Goal: Check status

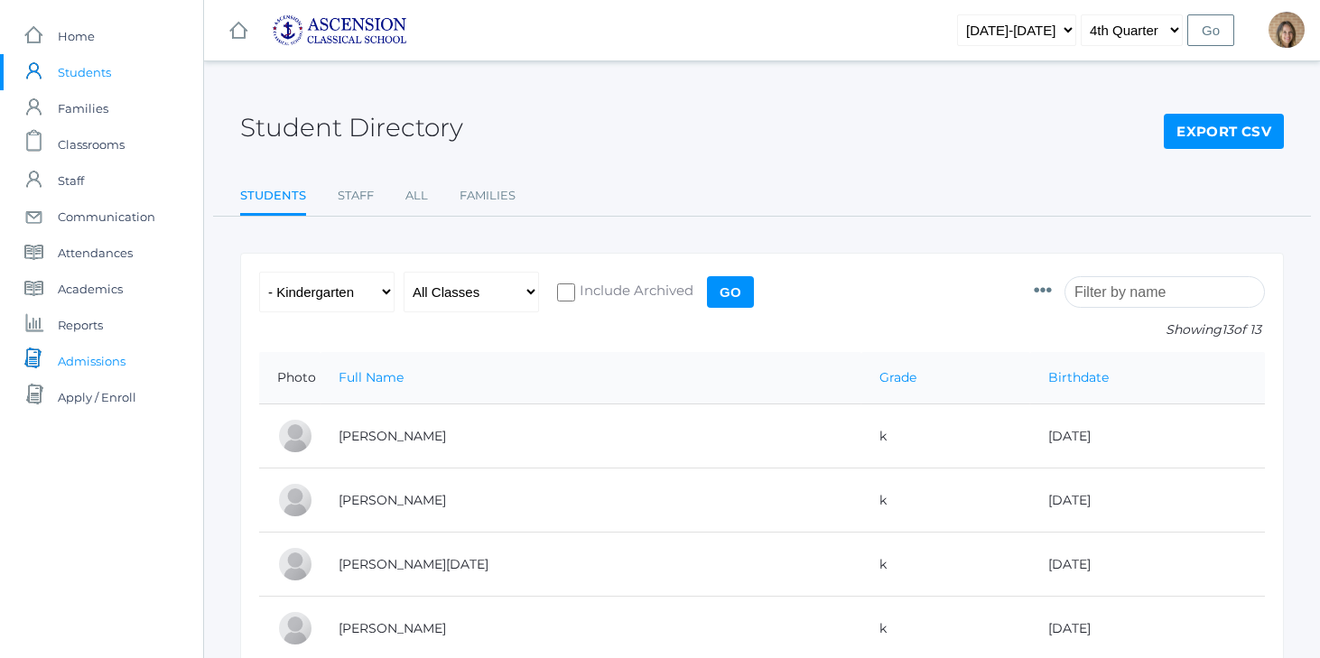
click at [84, 363] on span "Admissions" at bounding box center [92, 361] width 68 height 36
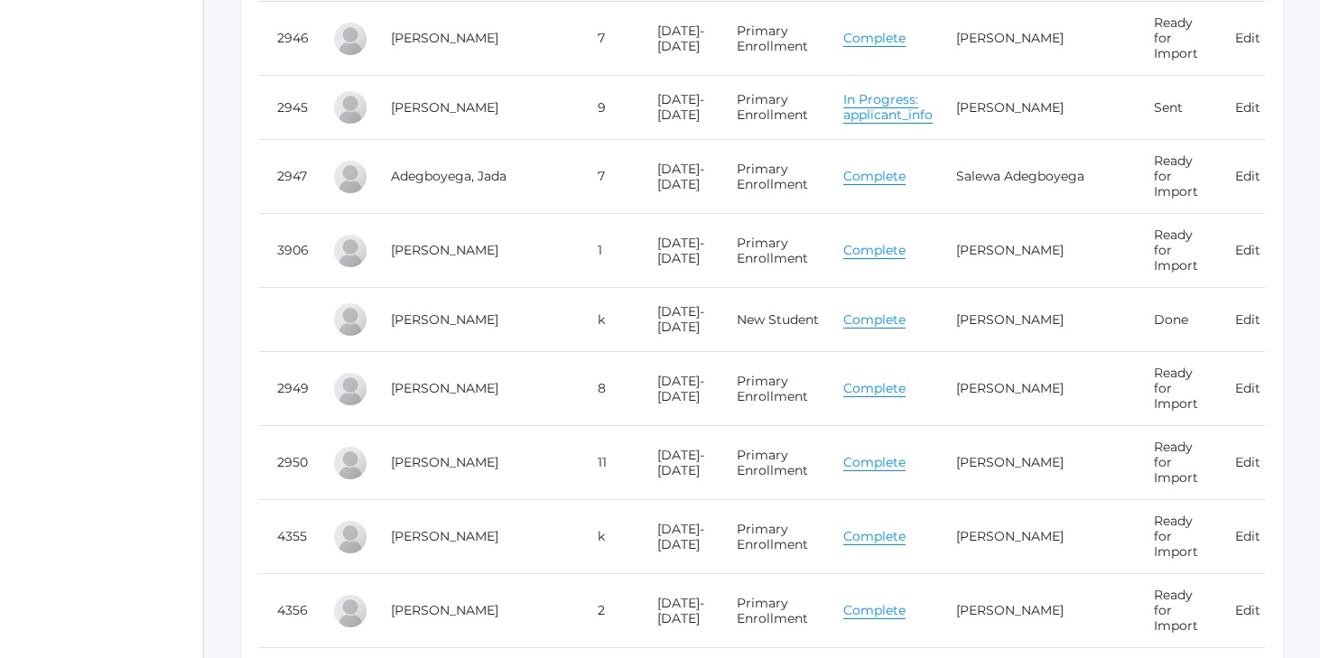
scroll to position [465, 0]
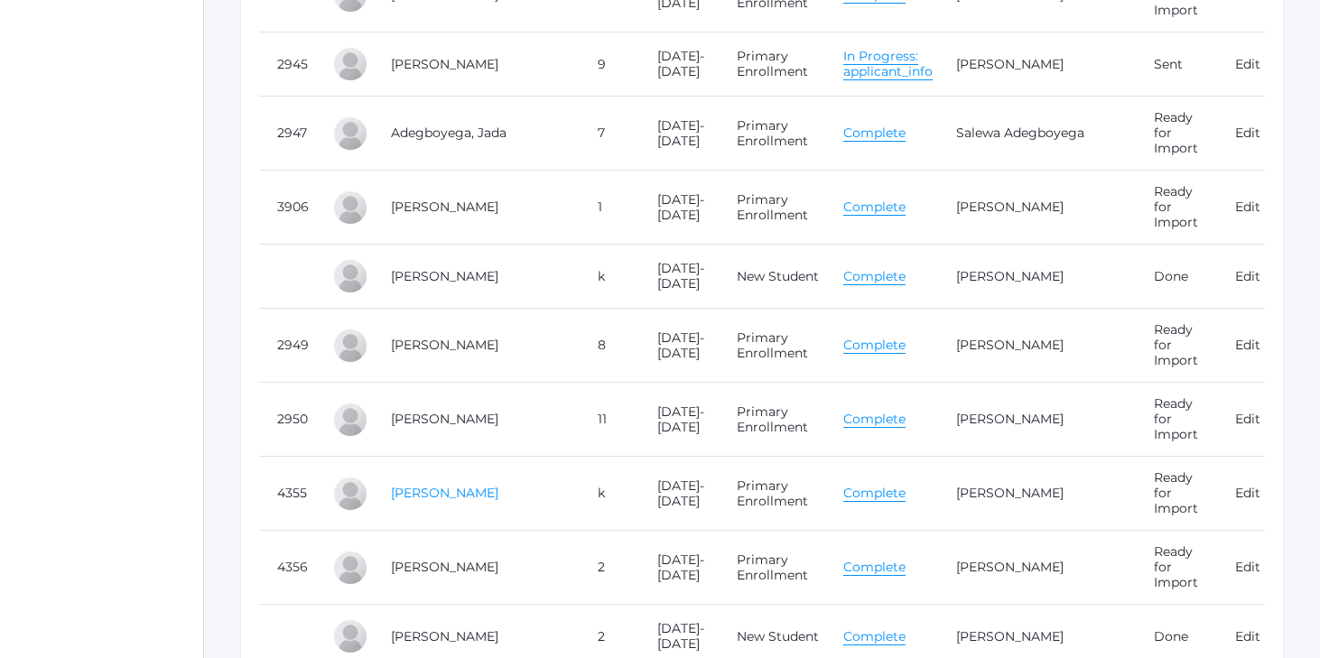
click at [477, 485] on link "[PERSON_NAME]" at bounding box center [444, 493] width 107 height 16
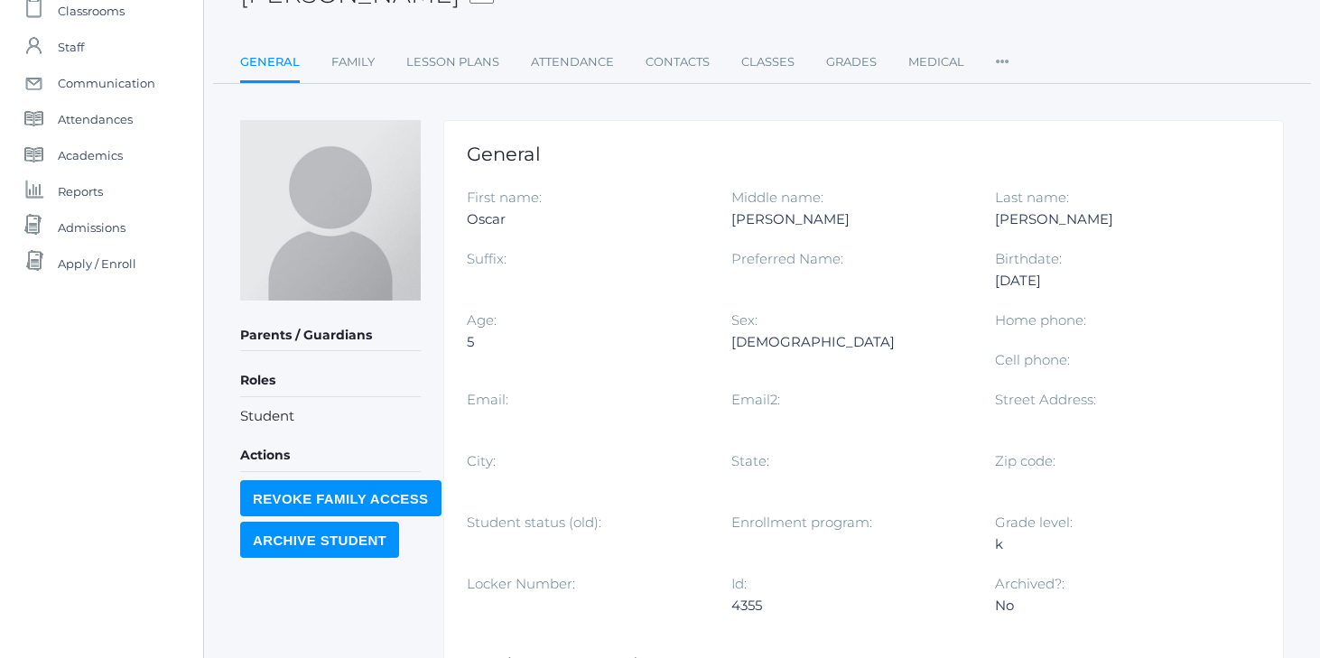
scroll to position [133, 0]
click at [362, 70] on link "Family" at bounding box center [352, 63] width 43 height 36
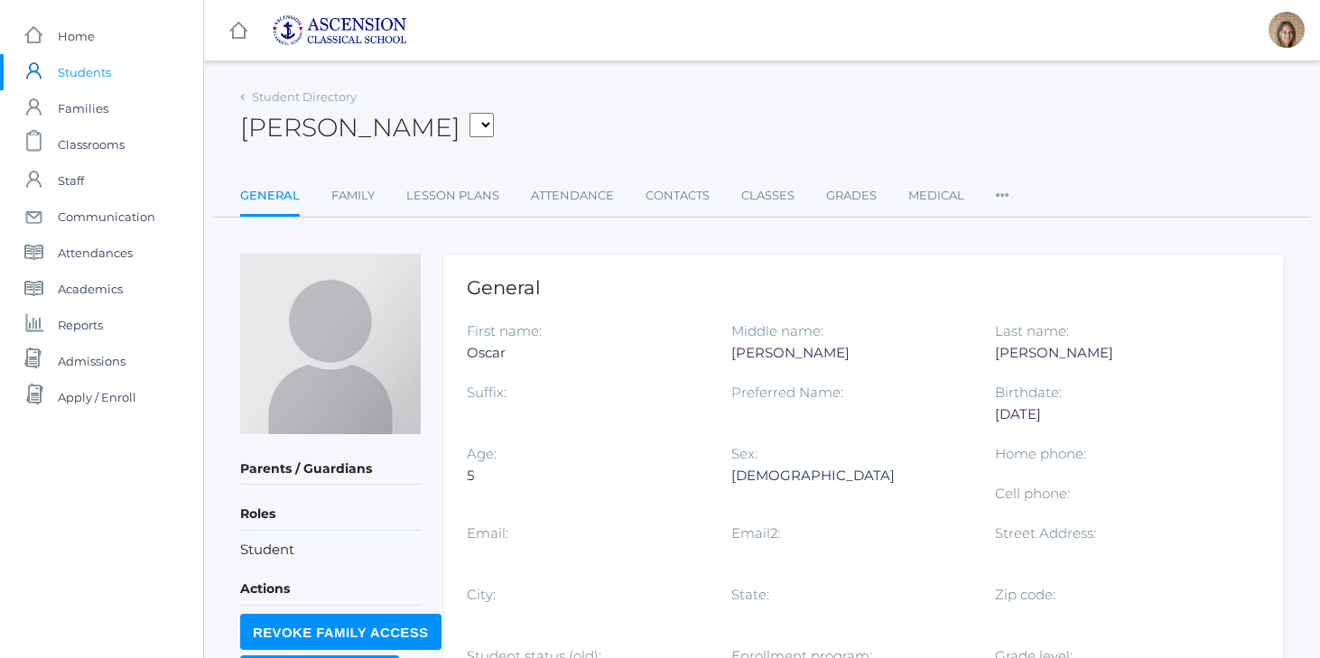
scroll to position [133, 0]
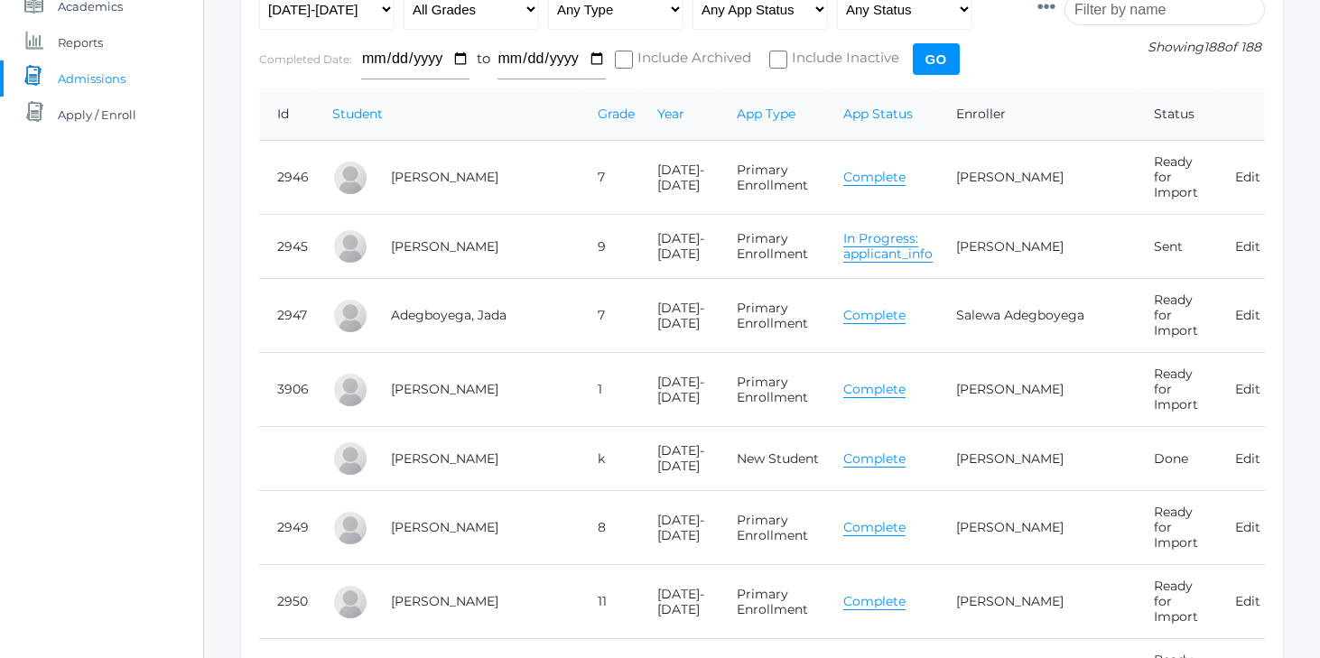
scroll to position [465, 0]
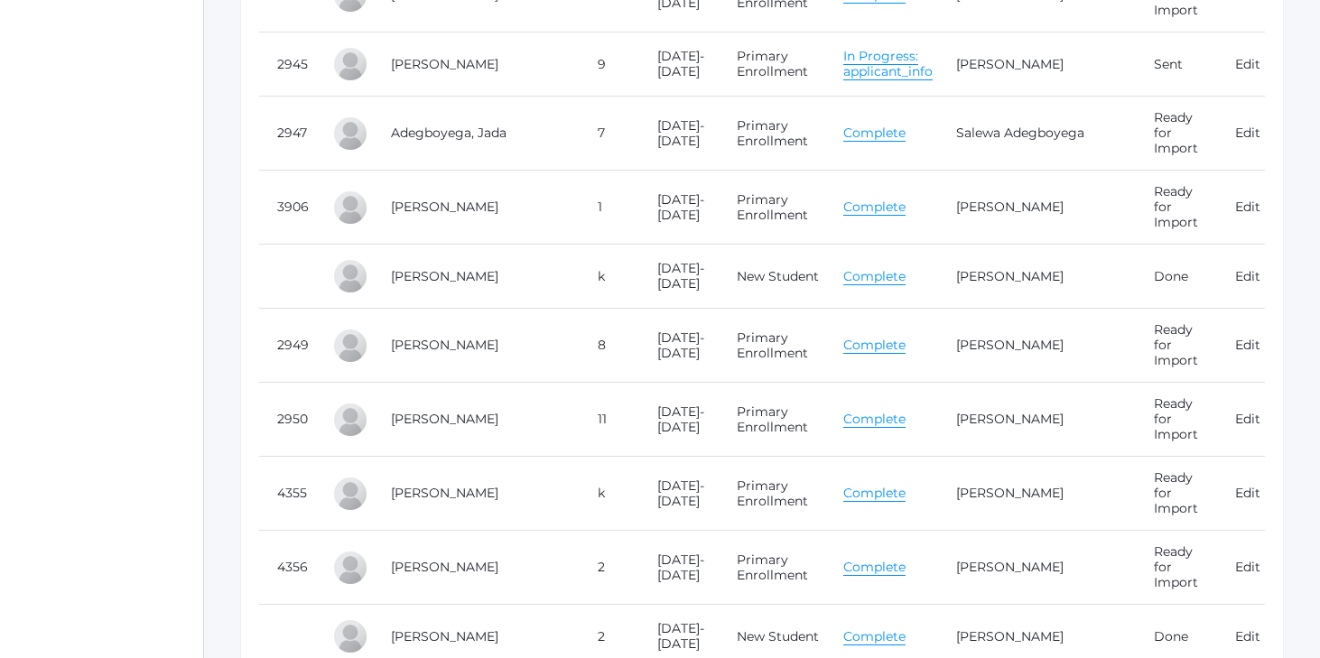
click at [884, 268] on link "Complete" at bounding box center [875, 276] width 62 height 17
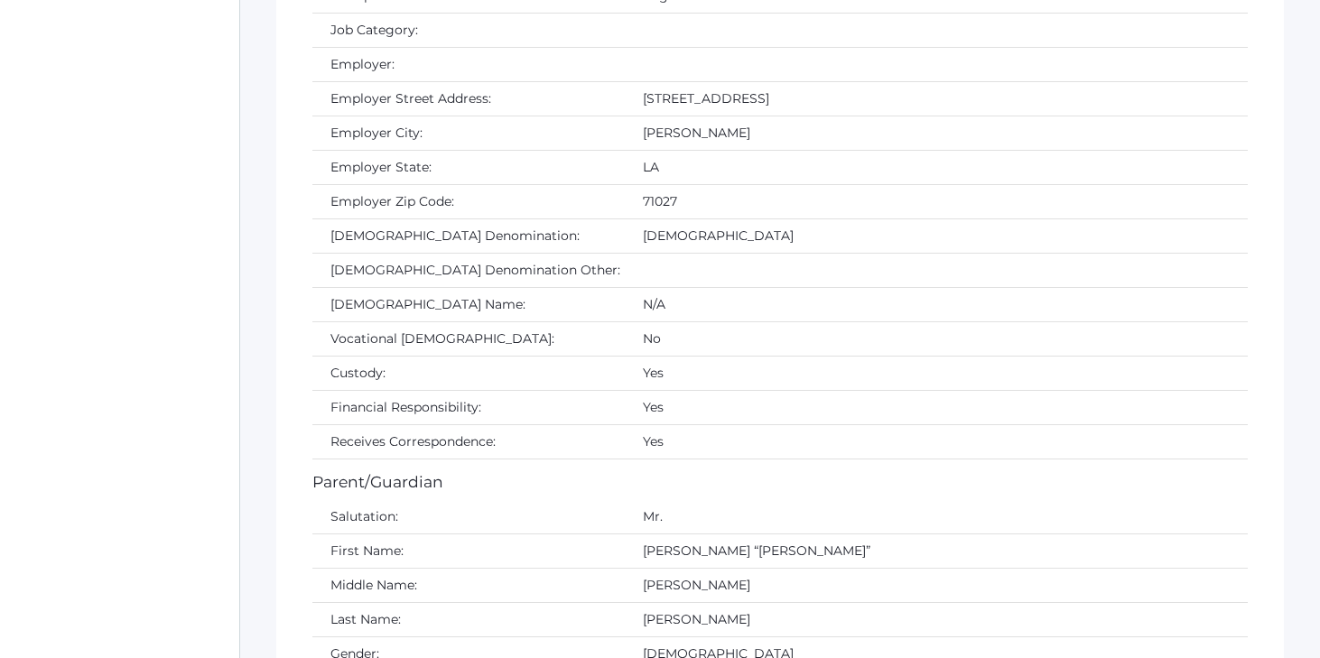
scroll to position [2955, 0]
